Goal: Task Accomplishment & Management: Use online tool/utility

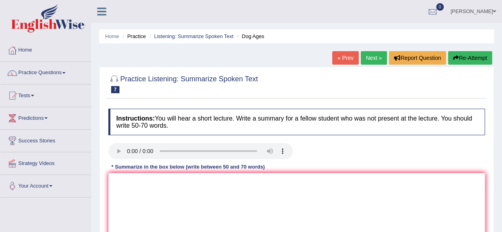
click at [108, 38] on link "Home" at bounding box center [112, 36] width 14 height 6
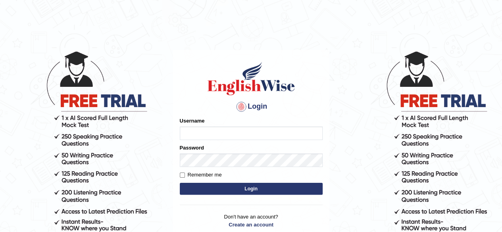
type input "ravichanapathi_parramatta"
click at [221, 190] on button "Login" at bounding box center [251, 189] width 143 height 12
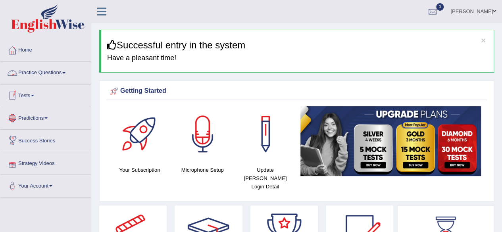
click at [29, 99] on link "Tests" at bounding box center [45, 95] width 90 height 20
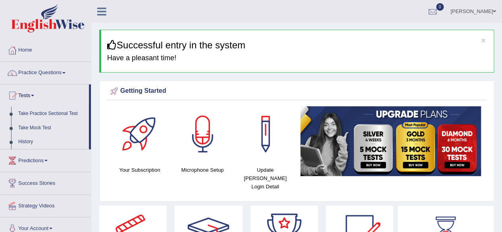
click at [29, 99] on link "Tests" at bounding box center [44, 95] width 88 height 20
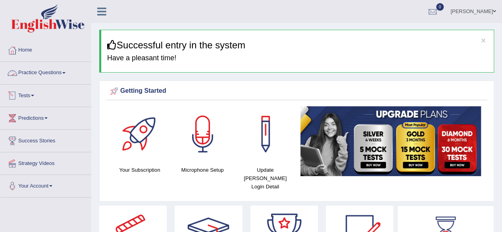
click at [59, 69] on link "Practice Questions" at bounding box center [45, 72] width 90 height 20
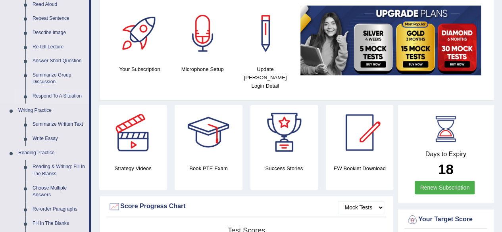
scroll to position [119, 0]
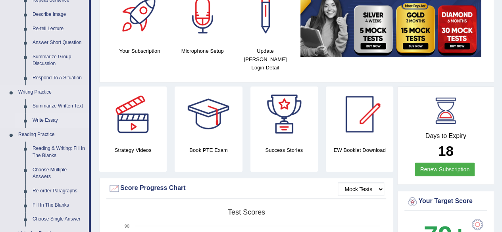
click at [51, 121] on link "Write Essay" at bounding box center [59, 120] width 60 height 14
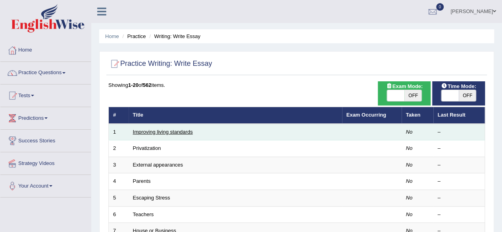
click at [163, 134] on link "Improving living standards" at bounding box center [163, 132] width 60 height 6
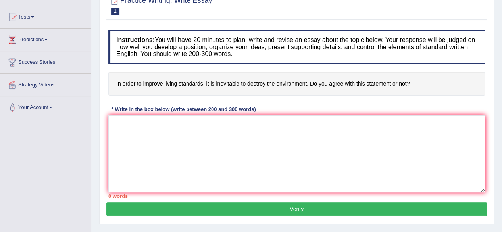
scroll to position [79, 0]
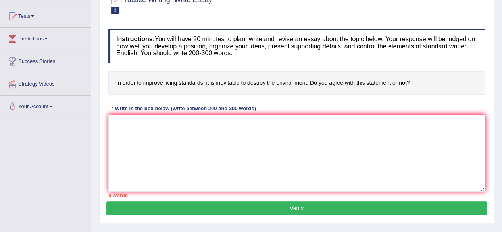
drag, startPoint x: 114, startPoint y: 84, endPoint x: 254, endPoint y: 84, distance: 139.7
click at [222, 79] on h4 "In order to improve living standards, it is inevitable to destroy the environme…" at bounding box center [296, 83] width 377 height 24
drag, startPoint x: 325, startPoint y: 83, endPoint x: 149, endPoint y: 83, distance: 175.8
click at [149, 83] on h4 "In order to improve living standards, it is inevitable to destroy the environme…" at bounding box center [296, 83] width 377 height 24
drag, startPoint x: 140, startPoint y: 57, endPoint x: 177, endPoint y: 51, distance: 36.9
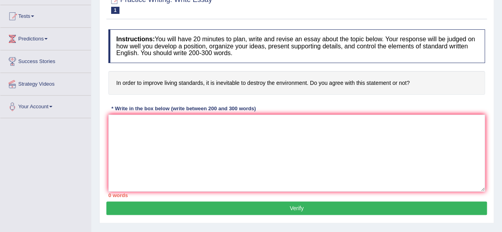
click at [177, 51] on h4 "Instructions: You will have 20 minutes to plan, write and revise an essay about…" at bounding box center [296, 46] width 377 height 34
drag, startPoint x: 176, startPoint y: 50, endPoint x: 256, endPoint y: 49, distance: 80.2
click at [256, 49] on h4 "Instructions: You will have 20 minutes to plan, write and revise an essay about…" at bounding box center [296, 46] width 377 height 34
click at [177, 128] on textarea at bounding box center [296, 153] width 377 height 77
paste textarea "Some people complain that it is inevitable that the development human beings wi…"
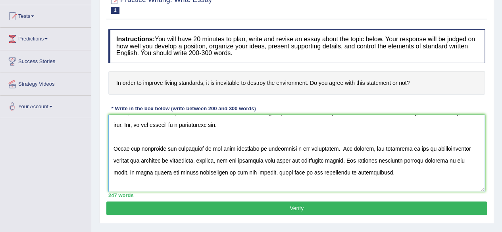
scroll to position [0, 0]
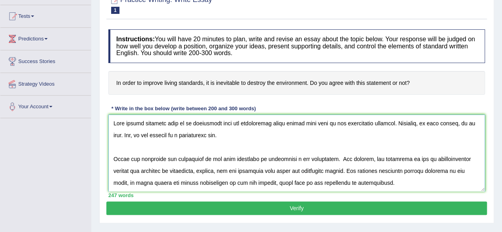
click at [225, 154] on textarea at bounding box center [296, 153] width 377 height 77
click at [227, 145] on textarea at bounding box center [296, 153] width 377 height 77
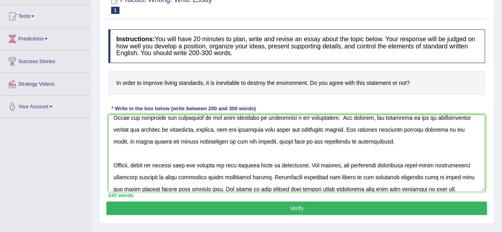
scroll to position [40, 0]
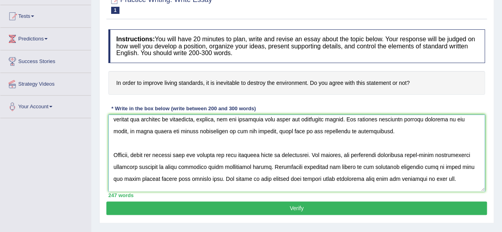
click at [191, 143] on textarea at bounding box center [296, 153] width 377 height 77
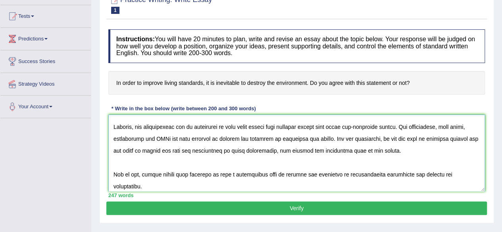
scroll to position [107, 0]
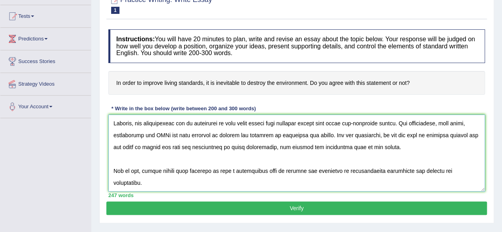
click at [141, 125] on textarea at bounding box center [296, 153] width 377 height 77
click at [118, 167] on textarea at bounding box center [296, 153] width 377 height 77
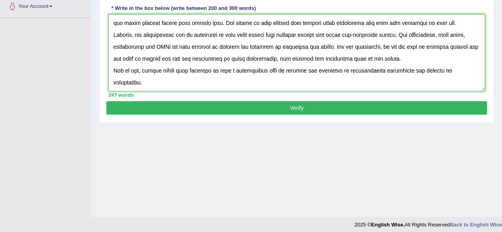
scroll to position [184, 0]
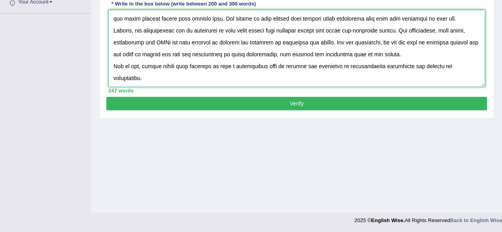
type textarea "Some people complain that it is inevitable that the development human beings wi…"
click at [251, 102] on button "Verify" at bounding box center [296, 103] width 380 height 13
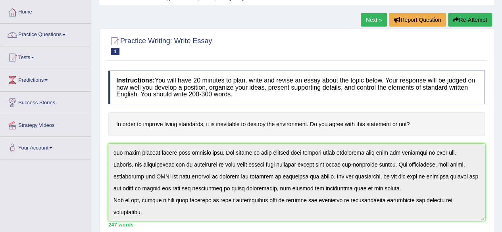
scroll to position [25, 0]
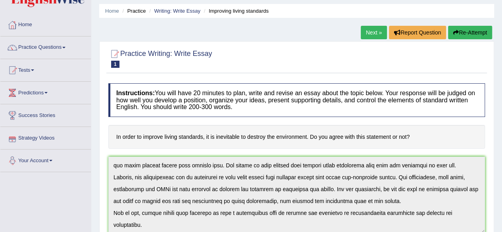
click at [477, 33] on button "Re-Attempt" at bounding box center [470, 32] width 44 height 13
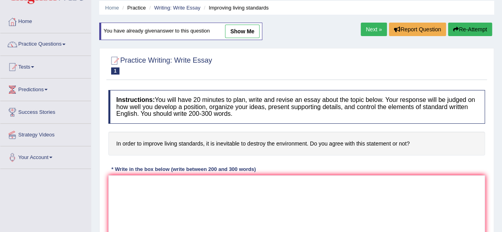
scroll to position [40, 0]
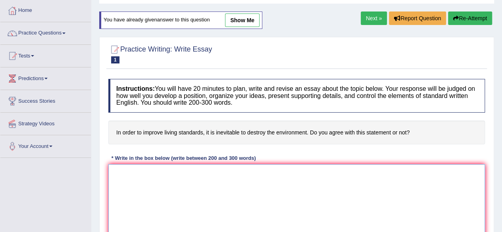
click at [310, 189] on textarea at bounding box center [296, 202] width 377 height 77
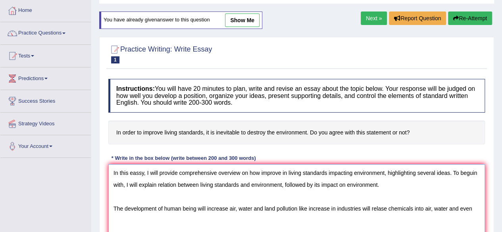
drag, startPoint x: 276, startPoint y: 208, endPoint x: 227, endPoint y: 208, distance: 48.8
click at [227, 208] on textarea "In this eassy, I will provide comprehensive overview on how improve in living s…" at bounding box center [296, 202] width 377 height 77
click at [430, 207] on textarea "In this eassy, I will provide comprehensive overview on how improve in living s…" at bounding box center [296, 202] width 377 height 77
type textarea "In this eassy, I will provide comprehensive overview on how improve in living s…"
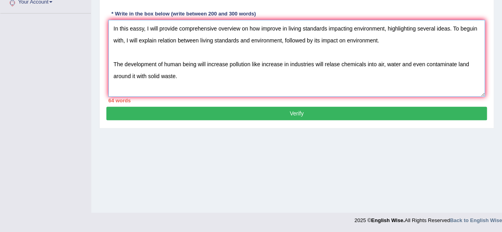
scroll to position [65, 0]
